Goal: Information Seeking & Learning: Check status

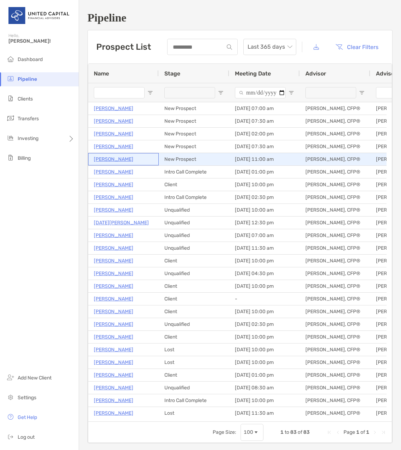
click at [111, 160] on p "Luisa Isaza" at bounding box center [114, 159] width 40 height 9
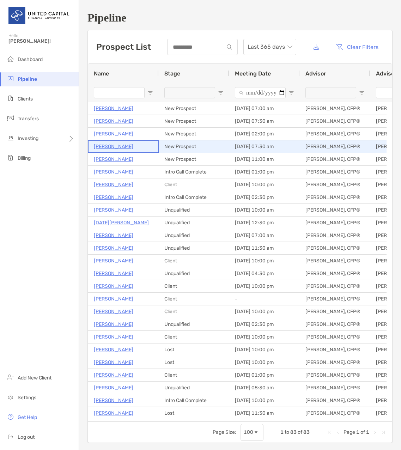
click at [99, 144] on p "Chonly Mcgowan" at bounding box center [114, 146] width 40 height 9
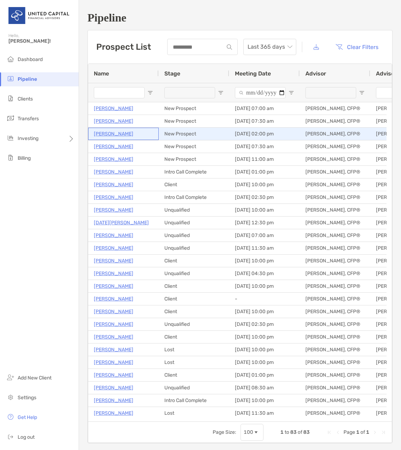
click at [105, 135] on p "Viviana Milazzo" at bounding box center [114, 133] width 40 height 9
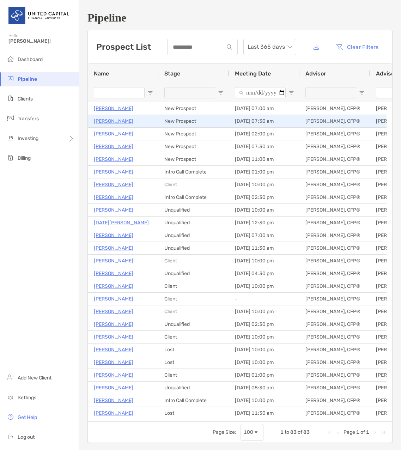
click at [128, 120] on p "Annika Sougstad" at bounding box center [114, 121] width 40 height 9
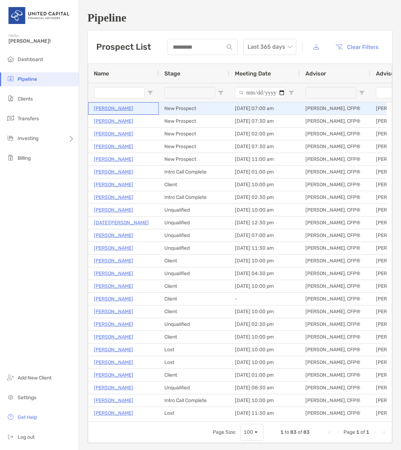
click at [103, 111] on p "Norene Lahr" at bounding box center [114, 108] width 40 height 9
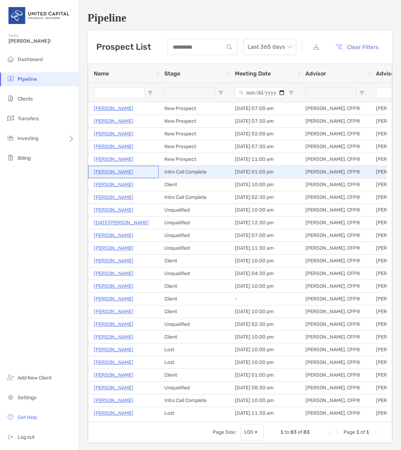
click at [109, 173] on p "[PERSON_NAME]" at bounding box center [114, 172] width 40 height 9
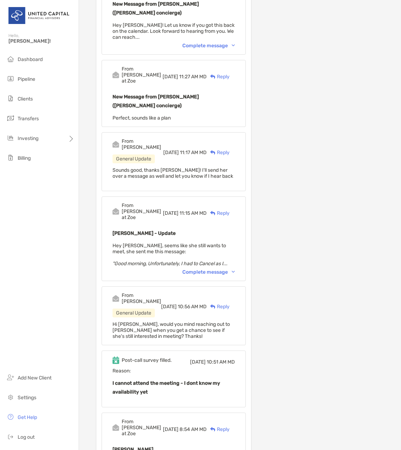
scroll to position [247, 0]
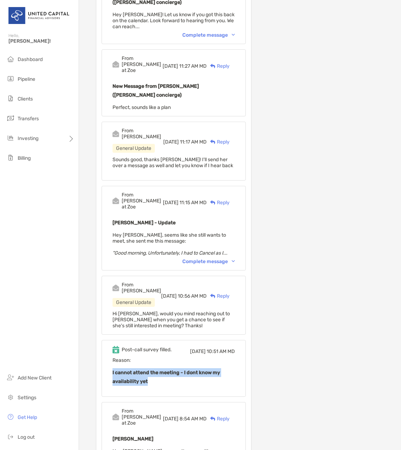
drag, startPoint x: 152, startPoint y: 314, endPoint x: 109, endPoint y: 302, distance: 44.6
click at [109, 340] on div "Post-call survey filled. Fri, Oct 3 10:51 AM MD Reason: I cannot attend the mee…" at bounding box center [174, 368] width 144 height 57
drag, startPoint x: 109, startPoint y: 302, endPoint x: 129, endPoint y: 306, distance: 19.9
copy b "I cannot attend the meeting - I dont know my availability yet"
